Goal: Find specific page/section

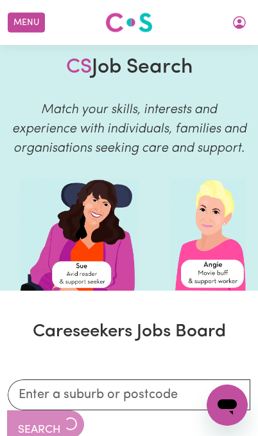
click at [24, 29] on button "Menu" at bounding box center [26, 23] width 37 height 20
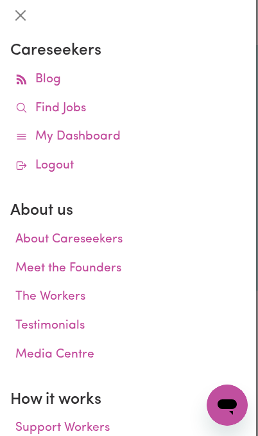
click at [34, 114] on link "Find Jobs" at bounding box center [128, 108] width 236 height 29
click at [46, 111] on link "Find Jobs" at bounding box center [128, 108] width 236 height 29
click at [55, 107] on link "Find Jobs" at bounding box center [128, 108] width 236 height 29
click at [67, 110] on link "Find Jobs" at bounding box center [128, 108] width 236 height 29
click at [76, 99] on link "Find Jobs" at bounding box center [128, 108] width 236 height 29
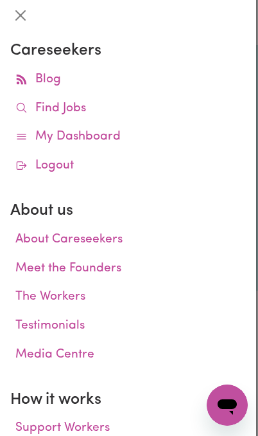
click at [202, 110] on link "Find Jobs" at bounding box center [128, 108] width 236 height 29
click at [60, 105] on link "Find Jobs" at bounding box center [128, 108] width 236 height 29
click at [137, 112] on link "Find Jobs" at bounding box center [128, 108] width 236 height 29
click at [61, 102] on link "Find Jobs" at bounding box center [128, 108] width 236 height 29
click at [57, 108] on link "Find Jobs" at bounding box center [128, 108] width 236 height 29
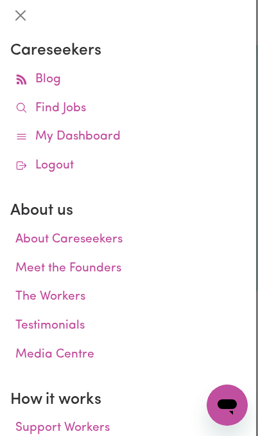
click at [73, 107] on link "Find Jobs" at bounding box center [128, 108] width 236 height 29
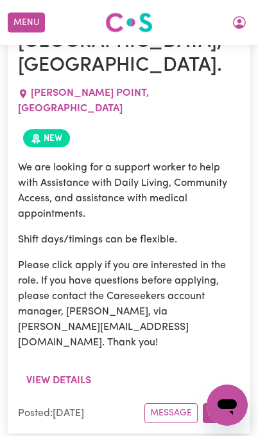
scroll to position [1478, 0]
